Goal: Information Seeking & Learning: Learn about a topic

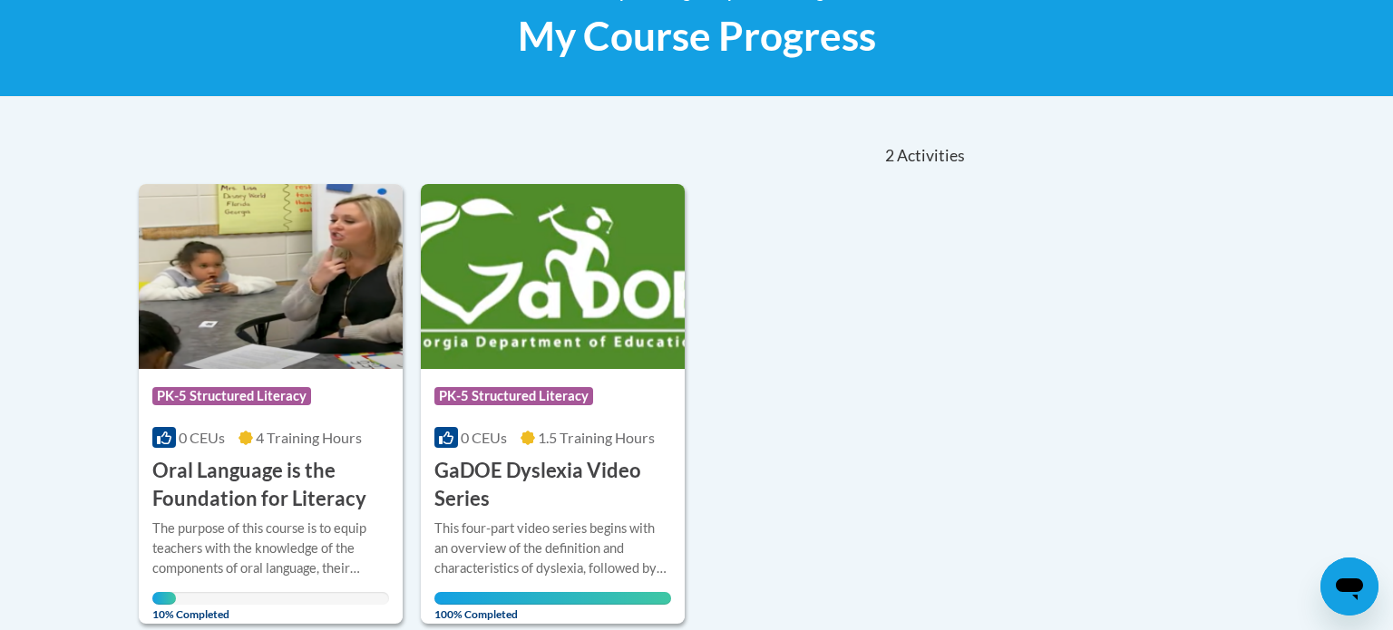
scroll to position [284, 0]
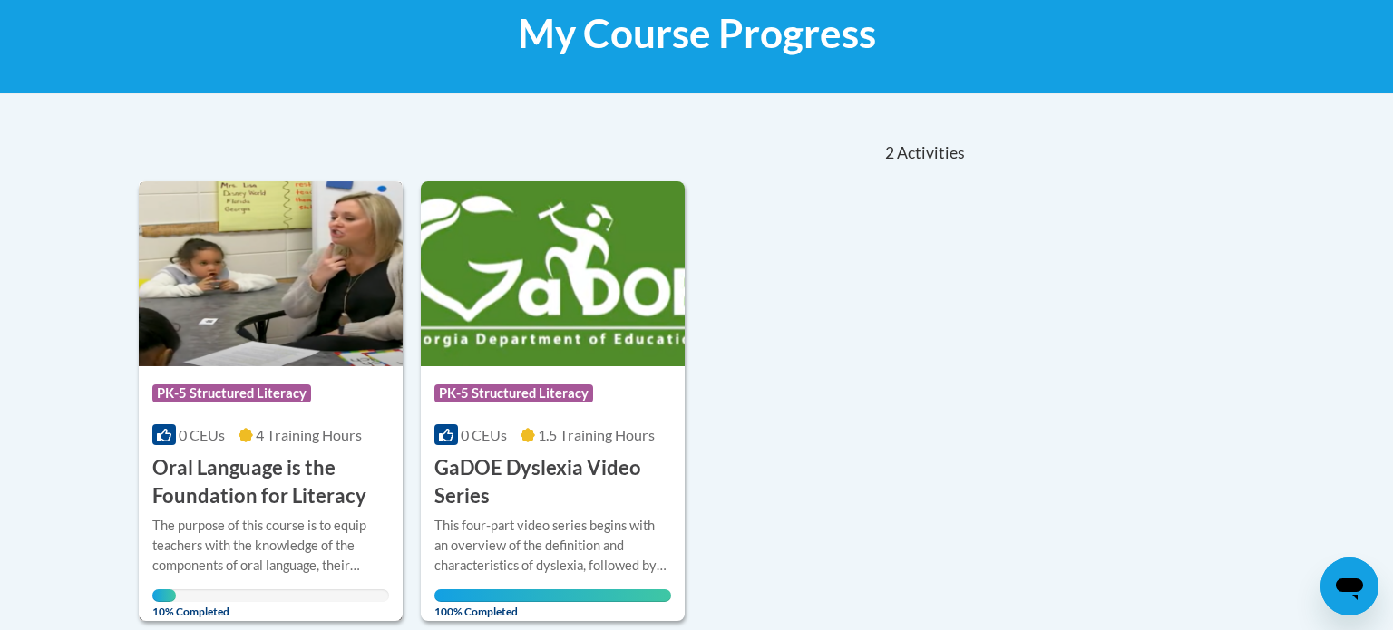
click at [286, 473] on h3 "Oral Language is the Foundation for Literacy" at bounding box center [270, 482] width 237 height 56
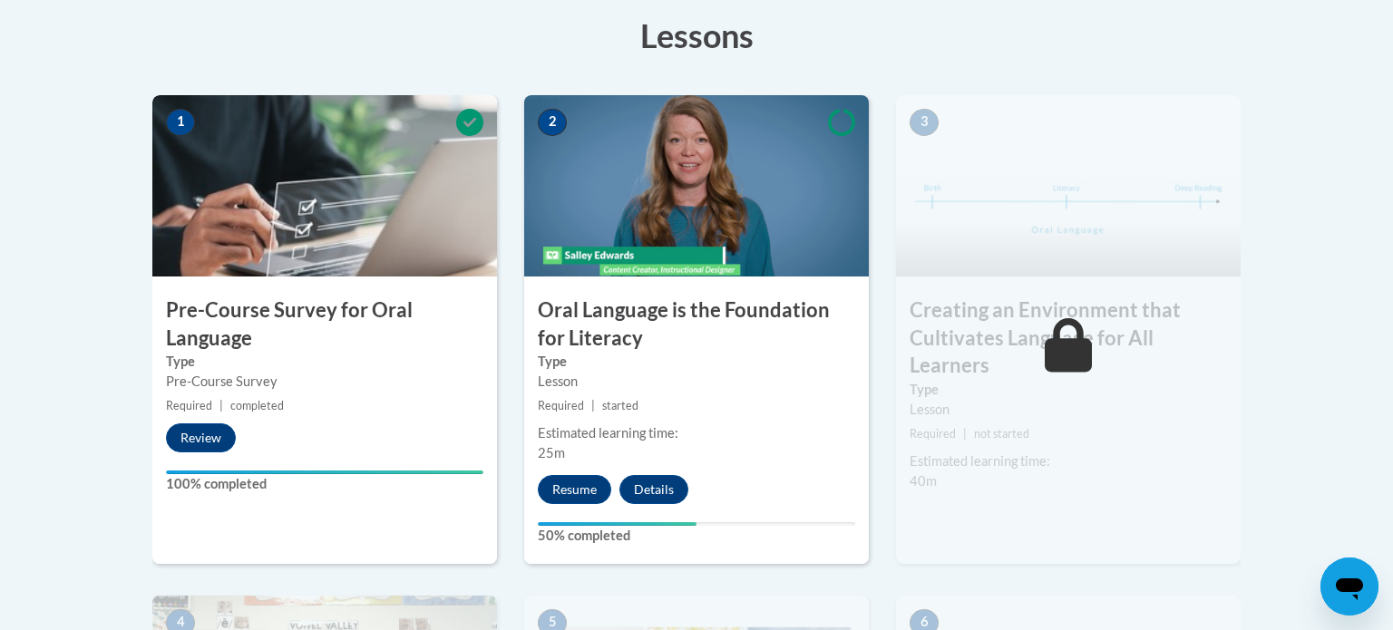
scroll to position [515, 0]
click at [576, 484] on button "Resume" at bounding box center [574, 488] width 73 height 29
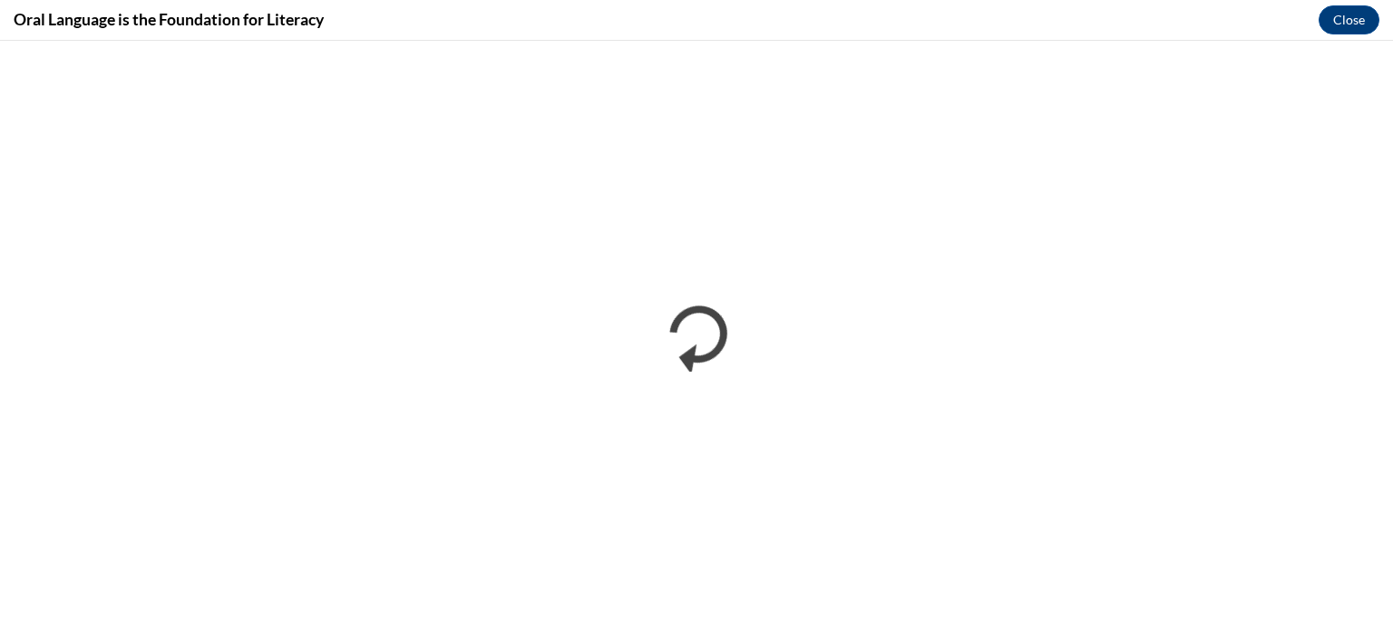
scroll to position [0, 0]
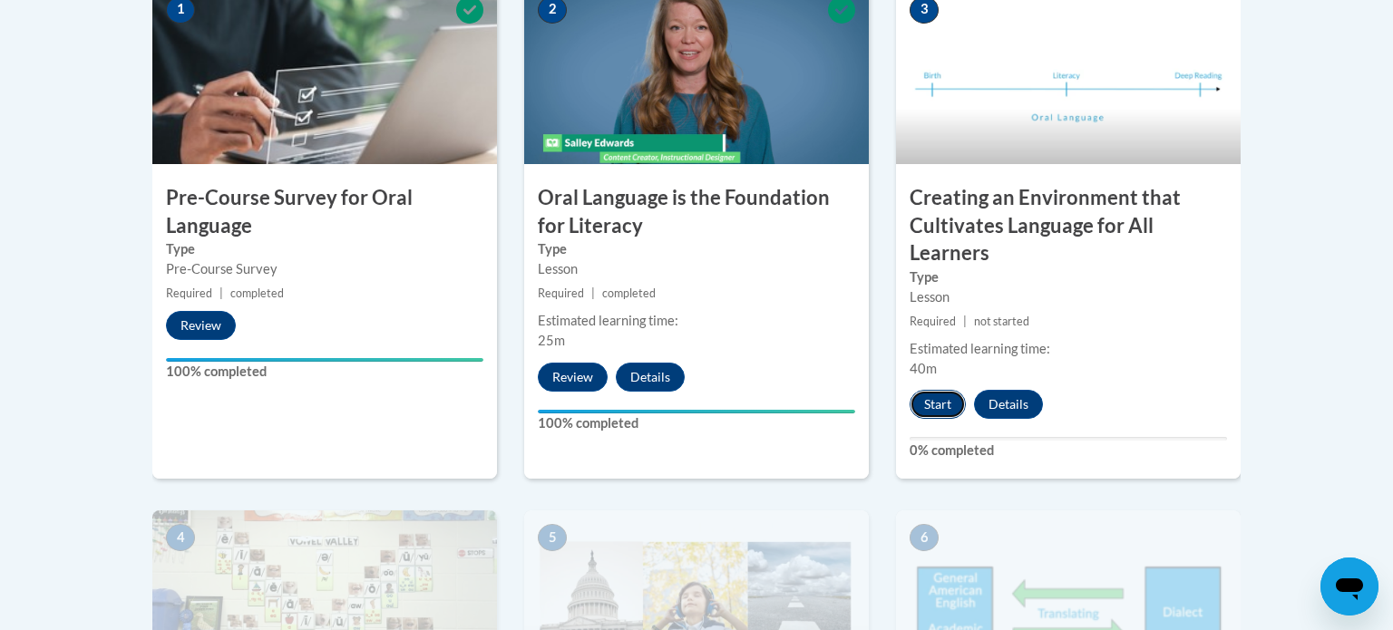
click at [939, 403] on button "Start" at bounding box center [938, 404] width 56 height 29
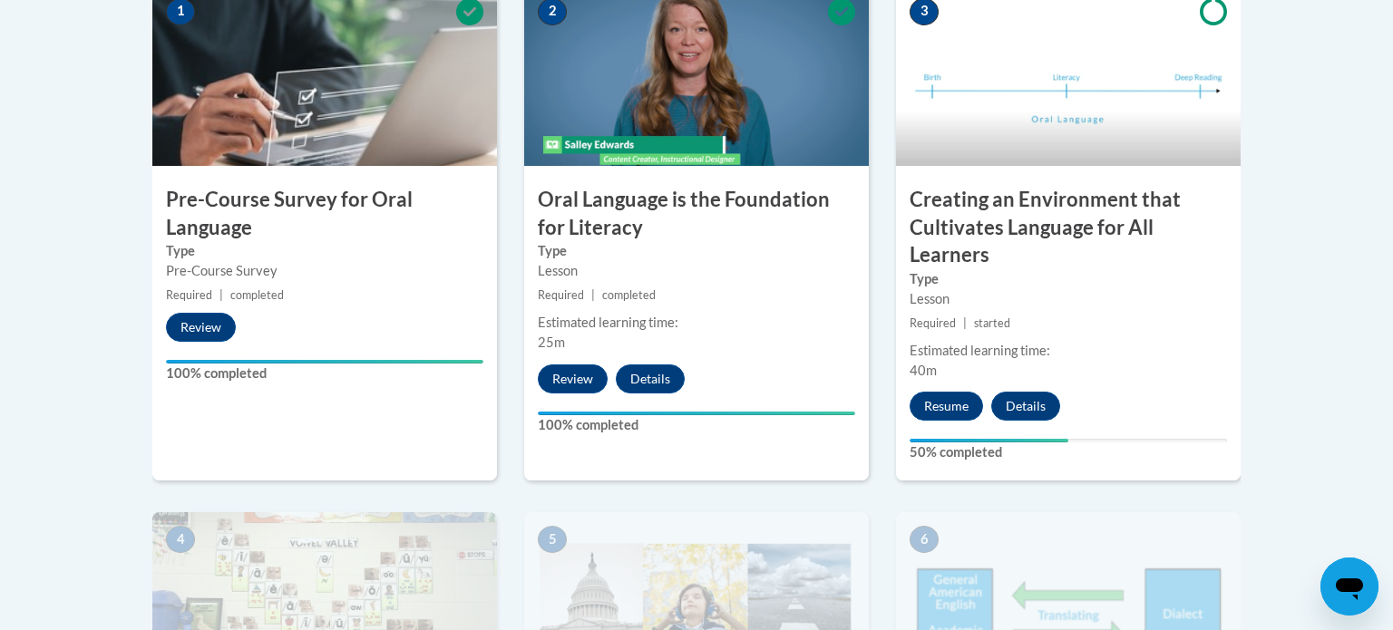
scroll to position [628, 0]
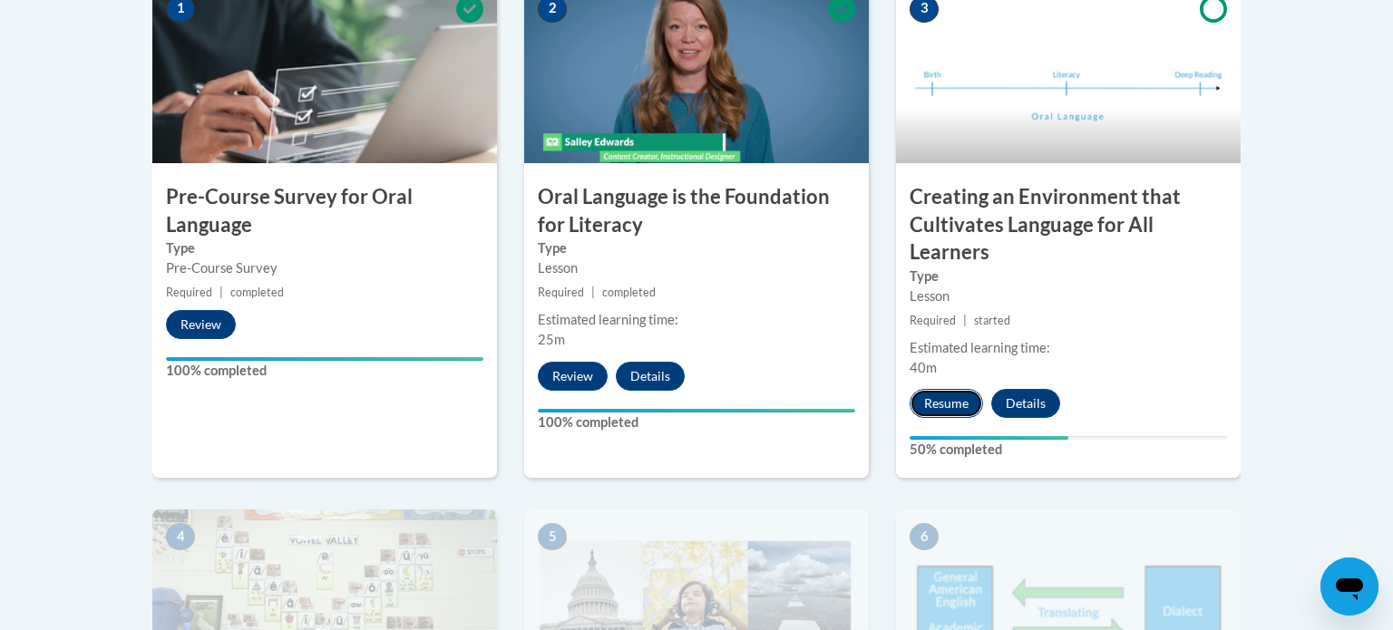
click at [951, 402] on button "Resume" at bounding box center [946, 403] width 73 height 29
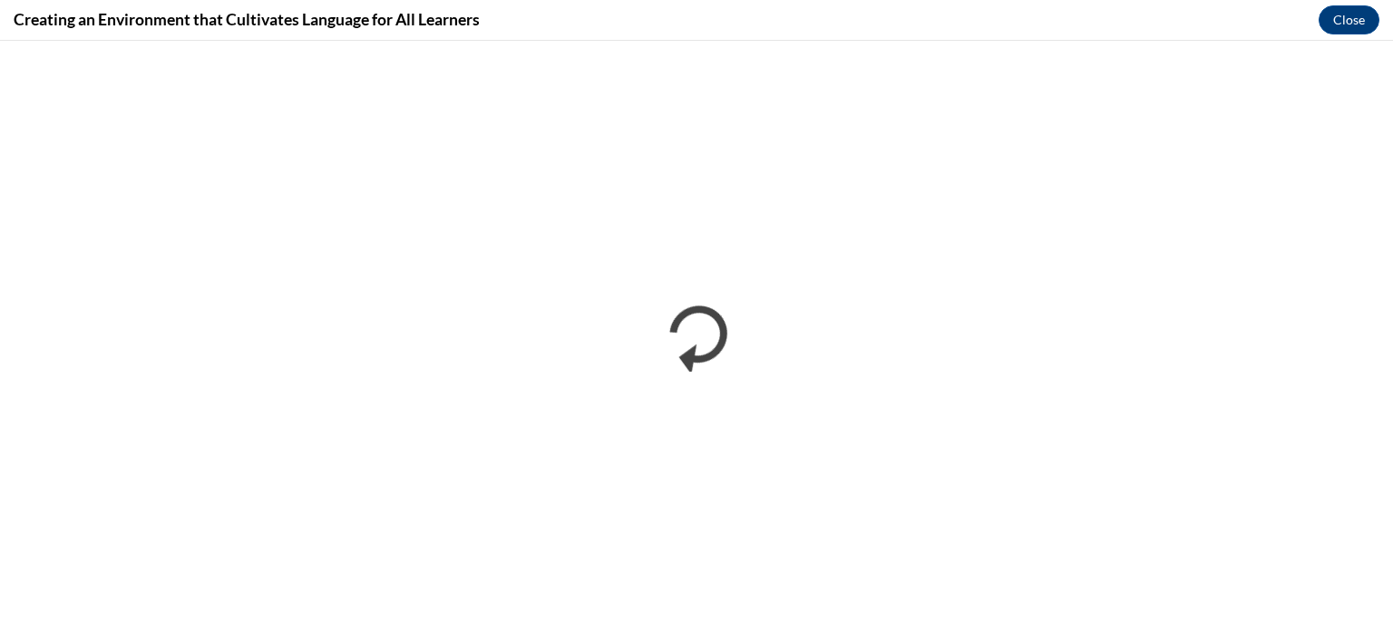
scroll to position [0, 0]
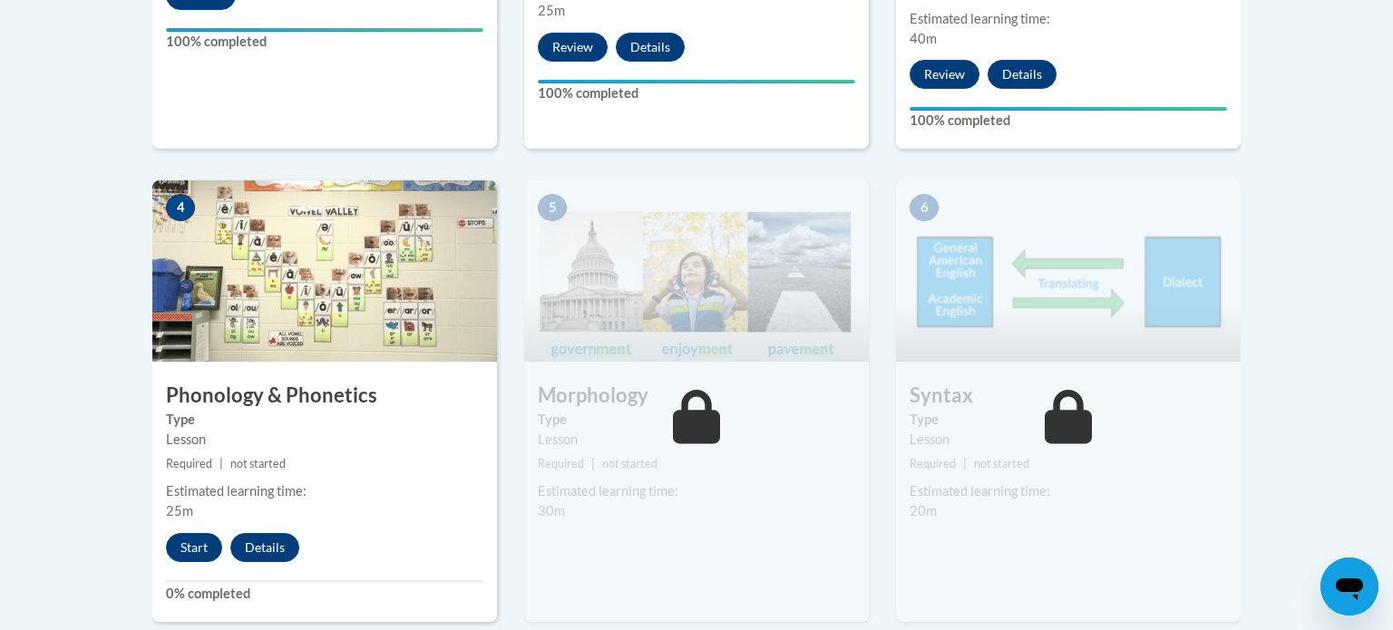
scroll to position [959, 0]
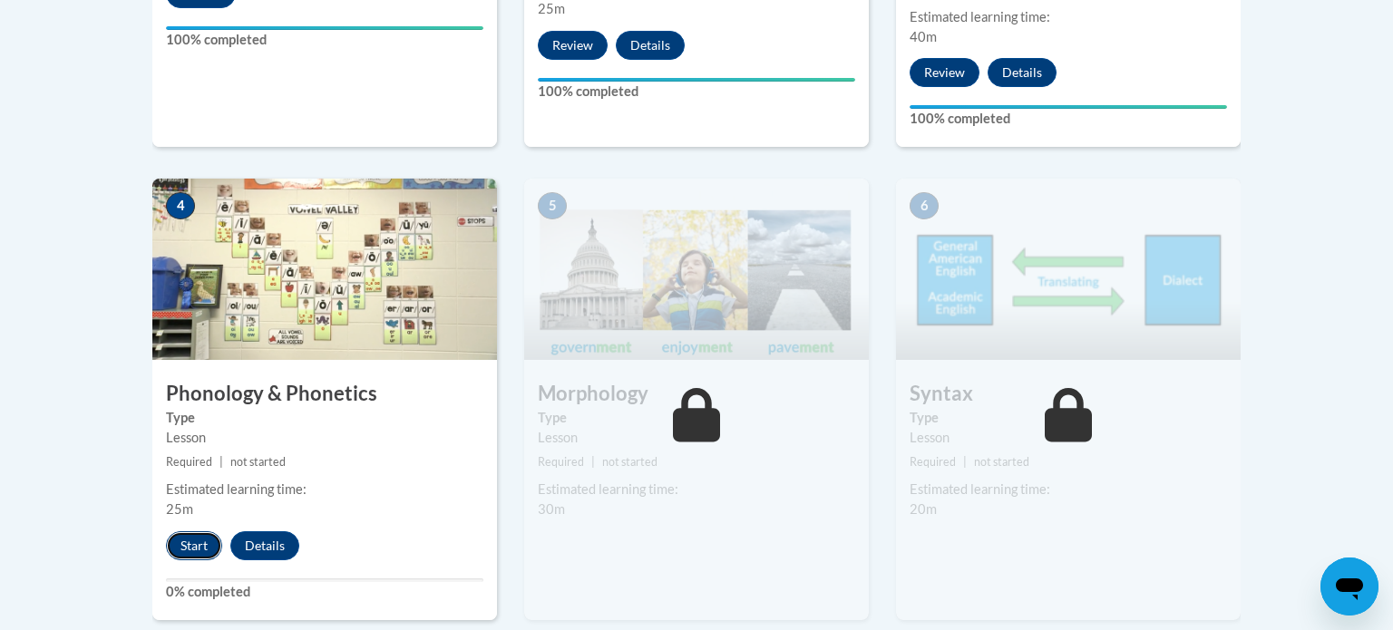
click at [192, 544] on button "Start" at bounding box center [194, 545] width 56 height 29
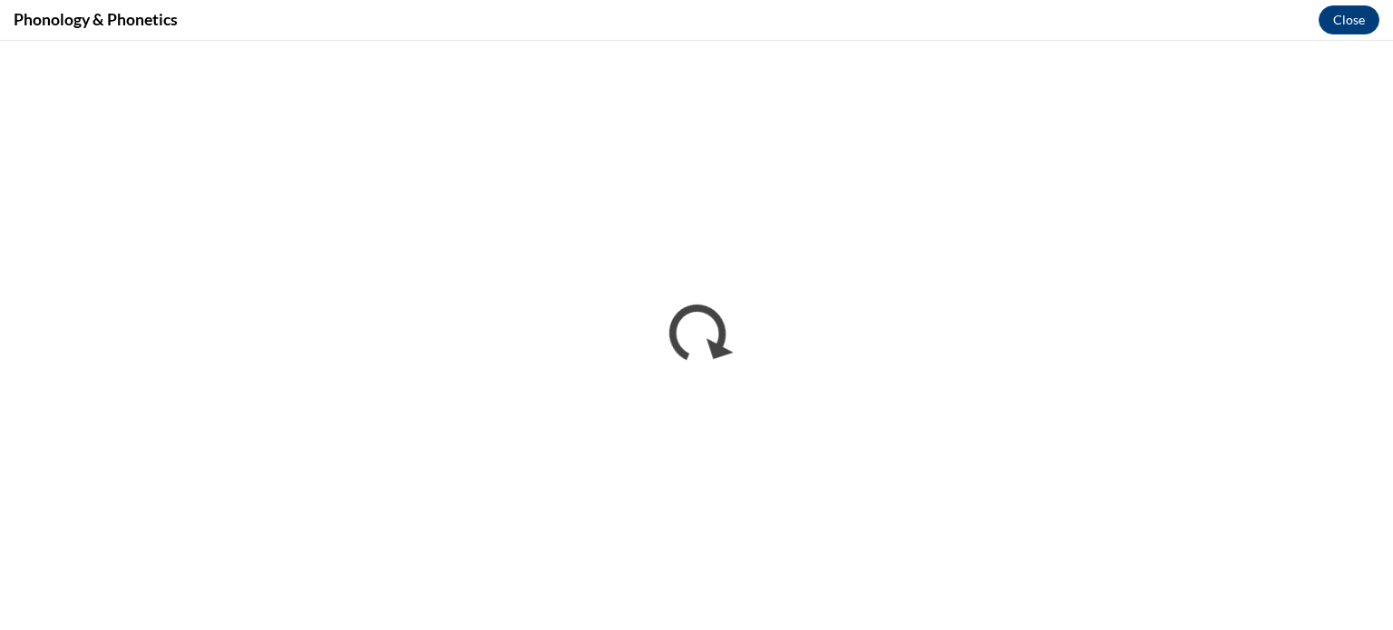
scroll to position [0, 0]
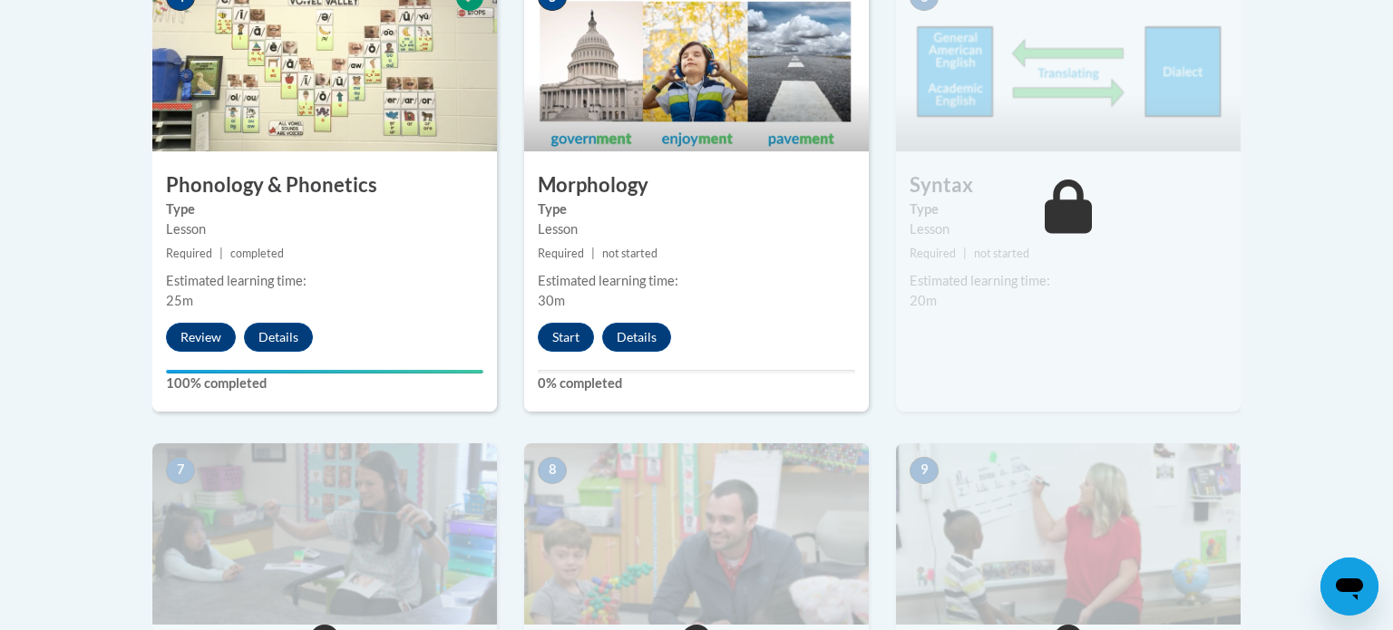
scroll to position [1168, 0]
click at [564, 342] on button "Start" at bounding box center [566, 336] width 56 height 29
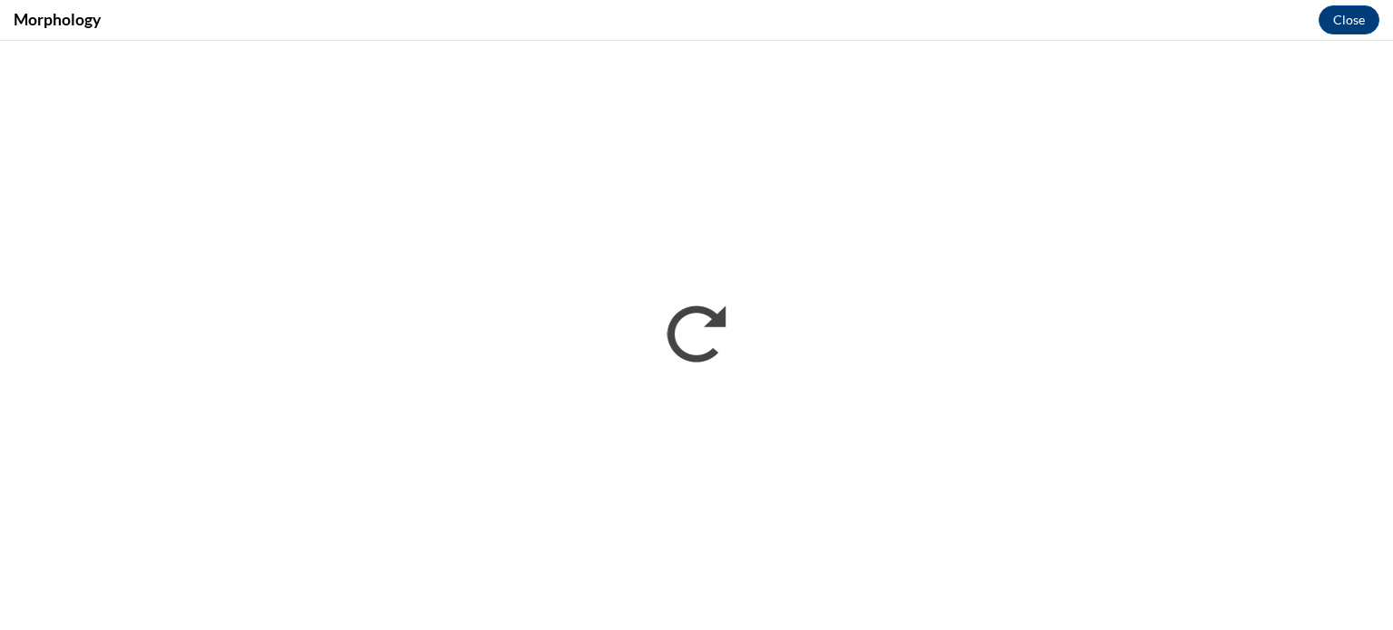
scroll to position [0, 0]
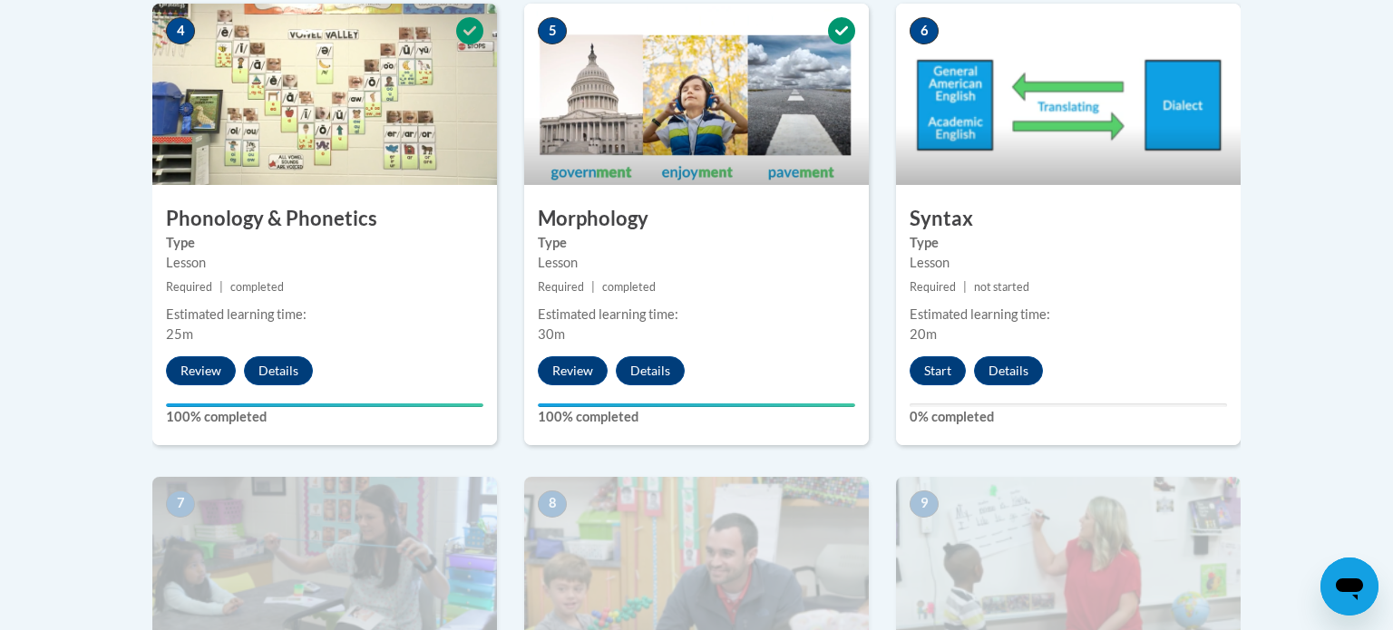
scroll to position [1131, 0]
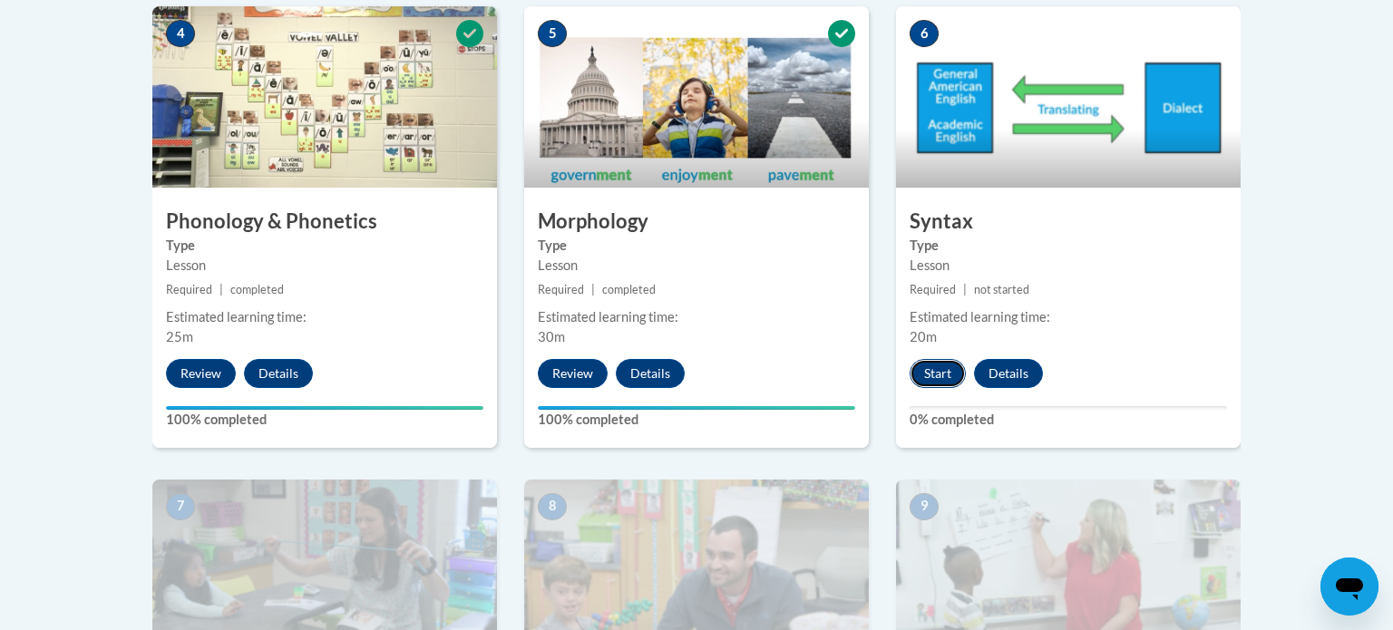
click at [933, 371] on button "Start" at bounding box center [938, 373] width 56 height 29
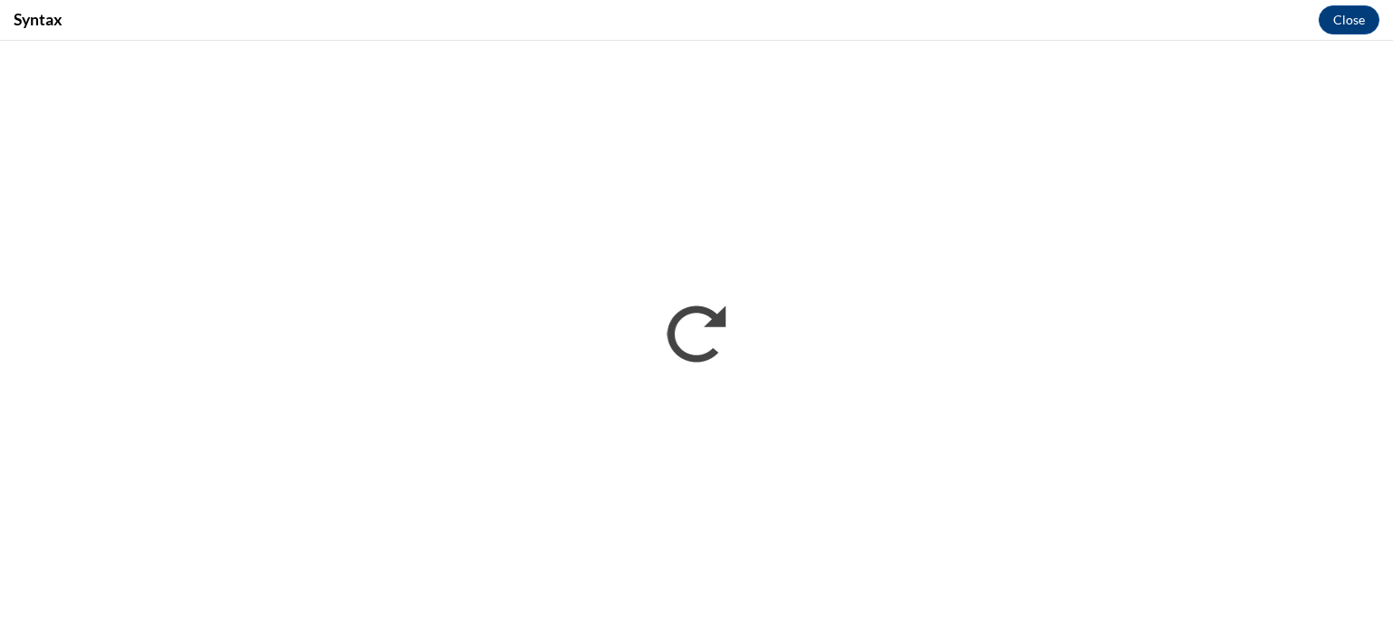
scroll to position [0, 0]
